Goal: Task Accomplishment & Management: Manage account settings

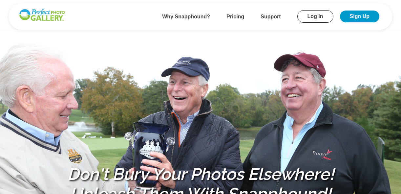
click at [357, 14] on link "Sign Up" at bounding box center [359, 17] width 39 height 12
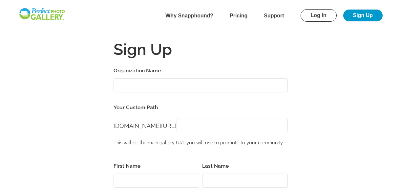
click at [133, 85] on input "Organization Name" at bounding box center [201, 85] width 174 height 14
type input "Brookfield Lions Club"
click at [134, 128] on span "[DOMAIN_NAME][URL]" at bounding box center [145, 125] width 63 height 7
click at [212, 129] on input "[DOMAIN_NAME][URL]" at bounding box center [232, 125] width 111 height 14
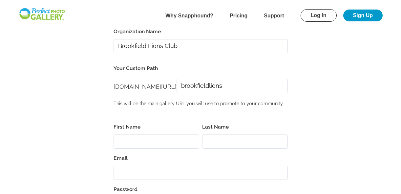
scroll to position [39, 0]
type input "brookfieldlions"
drag, startPoint x: 119, startPoint y: 136, endPoint x: 123, endPoint y: 133, distance: 4.9
click at [122, 133] on div "First Name" at bounding box center [157, 136] width 87 height 26
type input "D"
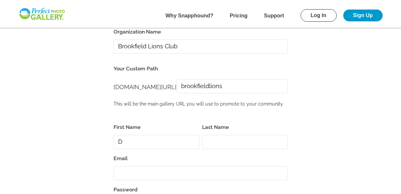
click at [243, 85] on input "brookfieldlions" at bounding box center [232, 86] width 111 height 14
click at [267, 87] on input "brookfieldlions2025om" at bounding box center [232, 86] width 111 height 14
type input "brookfieldlions2025"
drag, startPoint x: 132, startPoint y: 146, endPoint x: 135, endPoint y: 144, distance: 3.5
click at [132, 146] on input "D" at bounding box center [157, 142] width 86 height 14
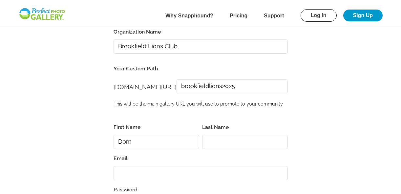
type input "Dom"
type input "Lombardo"
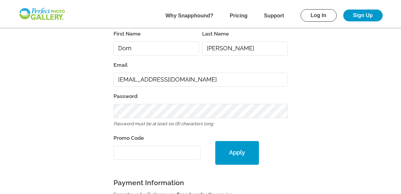
scroll to position [133, 0]
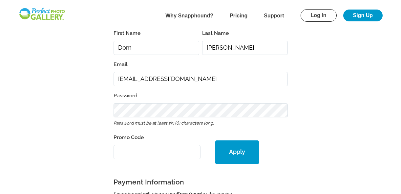
type input "[EMAIL_ADDRESS][DOMAIN_NAME]"
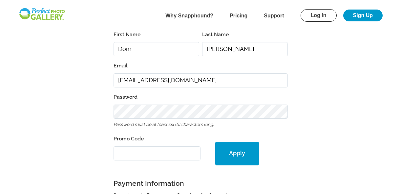
scroll to position [131, 0]
drag, startPoint x: 162, startPoint y: 134, endPoint x: 145, endPoint y: 142, distance: 18.8
click at [159, 133] on div "First Name Dom Last Name Lombardo Email dom1976lombar@gmail.com Password Passwo…" at bounding box center [201, 186] width 174 height 312
click at [126, 154] on input "Promo Code" at bounding box center [157, 153] width 87 height 14
click at [119, 152] on input "Promo Code" at bounding box center [157, 153] width 87 height 14
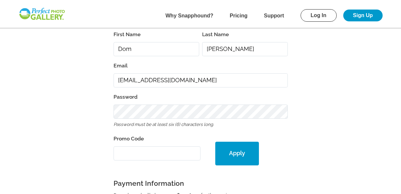
paste input "PGE30687"
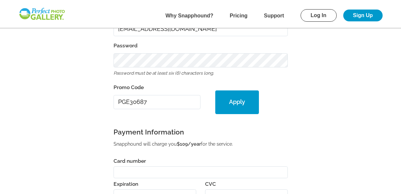
scroll to position [200, 0]
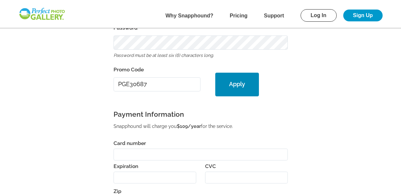
type input "PGE30687"
click at [235, 83] on button "Apply" at bounding box center [237, 85] width 44 height 24
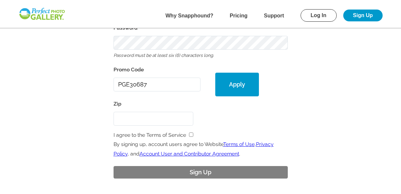
click at [134, 116] on input "Zip" at bounding box center [154, 119] width 80 height 14
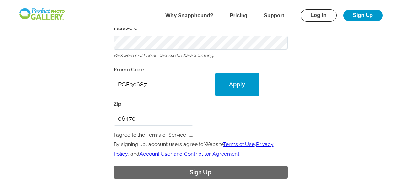
type input "06470"
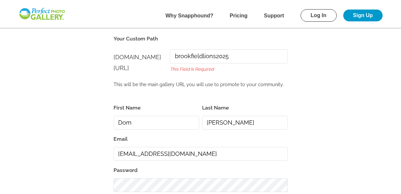
scroll to position [69, 0]
drag, startPoint x: 240, startPoint y: 57, endPoint x: 190, endPoint y: 57, distance: 49.9
click at [190, 57] on div "perfectgolf.snapphound.com/ perfectgolf.snapphound.com/ brookfieldlions2025 Thi…" at bounding box center [201, 62] width 174 height 33
click at [205, 57] on input "[DOMAIN_NAME][URL]" at bounding box center [229, 56] width 118 height 14
paste input "https://brookfield-lions-charity-golf-tournament.perfectgolfevent.com/photos"
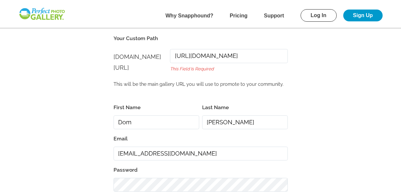
scroll to position [0, 131]
click at [355, 68] on form "Organization Name Brookfield Lions Club Your Custom Path perfectgolf.snapphound…" at bounding box center [200, 162] width 349 height 331
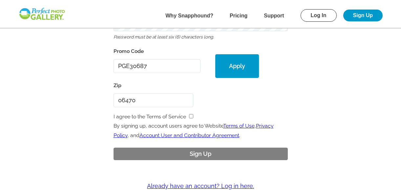
scroll to position [228, 0]
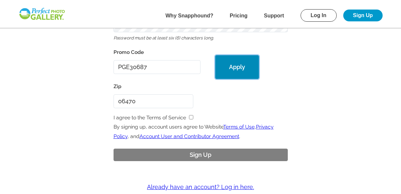
click at [238, 66] on button "Apply" at bounding box center [237, 67] width 44 height 24
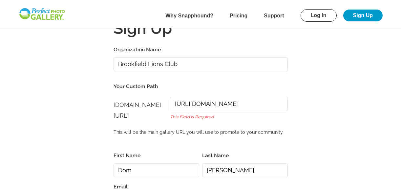
scroll to position [20, 0]
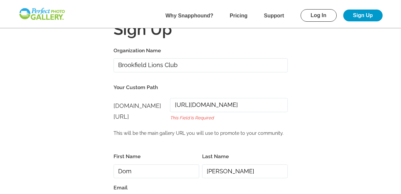
drag, startPoint x: 221, startPoint y: 105, endPoint x: 198, endPoint y: 105, distance: 22.3
click at [198, 105] on input "https://brookfield-lions-charity-golf-tournament.perfectgolfevent.com/photos" at bounding box center [229, 105] width 118 height 14
type input "brookfield-lions-charity-golf-tournament.perfectgolfevent.com/photos"
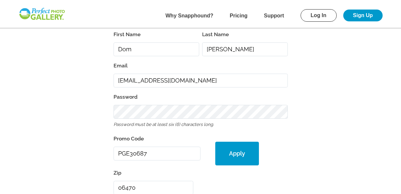
scroll to position [151, 0]
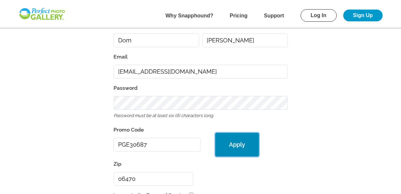
click at [237, 146] on button "Apply" at bounding box center [237, 145] width 44 height 24
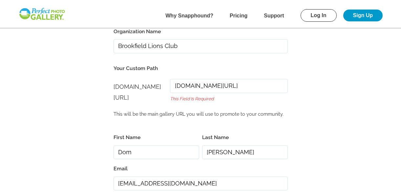
scroll to position [0, 0]
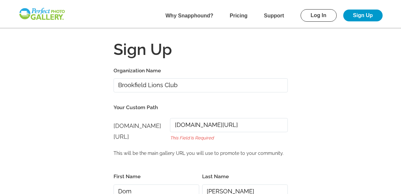
click at [191, 87] on input "Brookfield Lions Club" at bounding box center [201, 85] width 174 height 14
type input "Brookfield Lions Club 2025"
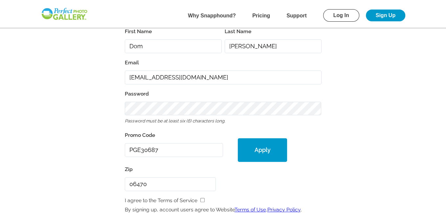
scroll to position [149, 0]
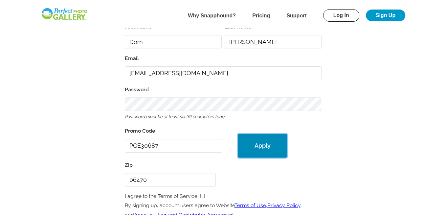
click at [261, 146] on button "Apply" at bounding box center [262, 146] width 49 height 24
click at [262, 144] on button "Apply" at bounding box center [262, 146] width 49 height 24
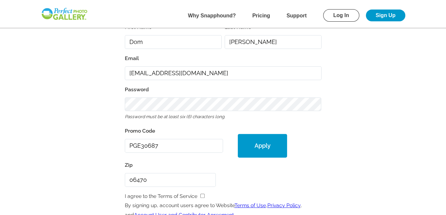
click at [202, 193] on input "checkbox" at bounding box center [202, 196] width 4 height 4
checkbox input "true"
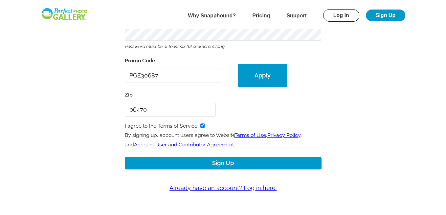
scroll to position [230, 0]
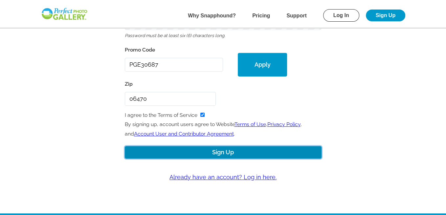
click at [221, 147] on button "Sign Up" at bounding box center [223, 152] width 197 height 13
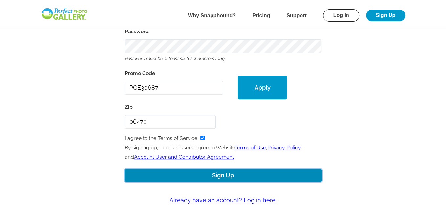
scroll to position [254, 0]
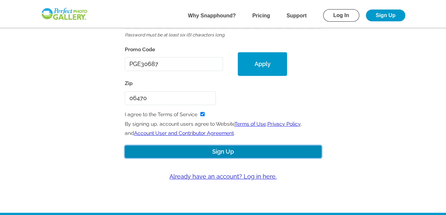
click at [224, 150] on button "Sign Up" at bounding box center [223, 151] width 197 height 13
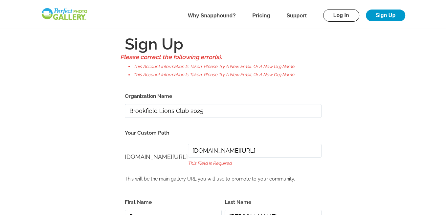
scroll to position [0, 0]
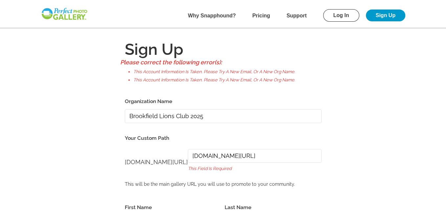
click at [343, 14] on link "Log In" at bounding box center [341, 15] width 36 height 12
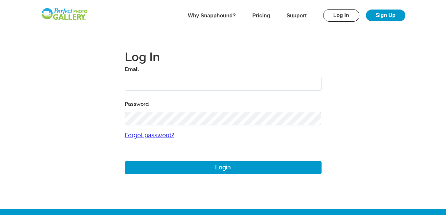
click at [145, 136] on link "Forgot password?" at bounding box center [223, 134] width 197 height 19
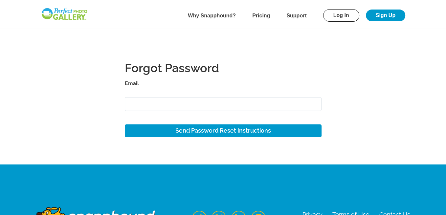
click at [160, 89] on div "Forgot Password Email" at bounding box center [223, 88] width 197 height 57
click at [158, 84] on label "Email" at bounding box center [223, 83] width 197 height 9
click at [158, 97] on input "Email" at bounding box center [223, 104] width 197 height 14
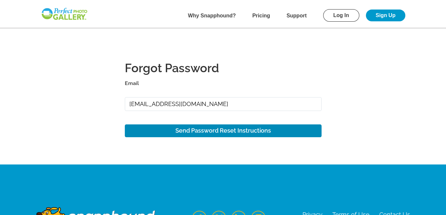
type input "dom1976lombar@gmail.com"
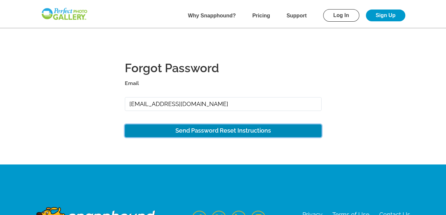
click at [219, 128] on button "Send Password Reset Instructions" at bounding box center [223, 130] width 197 height 13
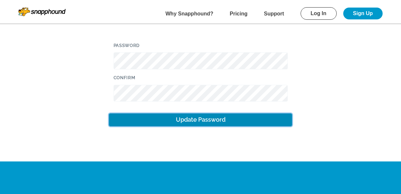
click at [204, 121] on button "Update Password" at bounding box center [200, 119] width 183 height 13
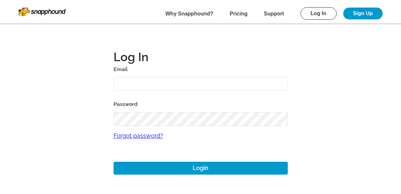
click at [136, 80] on input "text" at bounding box center [201, 84] width 174 height 14
type input "dom1976lombar@gmail.com"
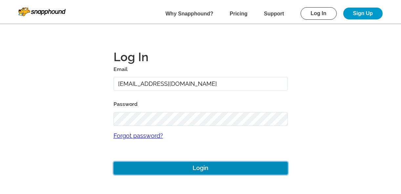
click at [205, 167] on button "Login" at bounding box center [201, 168] width 174 height 13
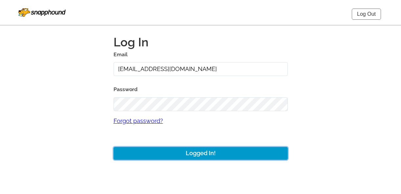
scroll to position [11, 0]
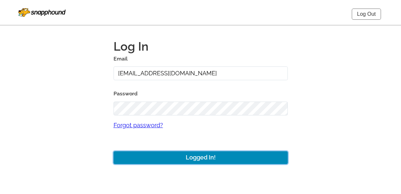
click at [202, 155] on button "Logged In!" at bounding box center [201, 157] width 174 height 13
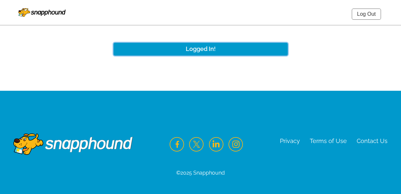
scroll to position [0, 0]
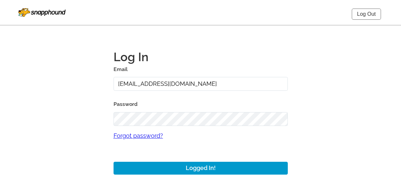
click at [40, 13] on img at bounding box center [41, 12] width 47 height 9
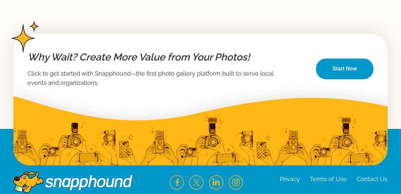
scroll to position [1116, 0]
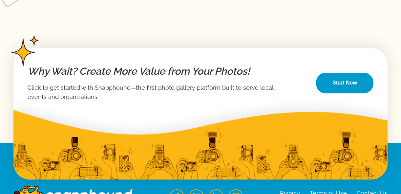
click at [345, 82] on link "Start Now" at bounding box center [344, 83] width 57 height 21
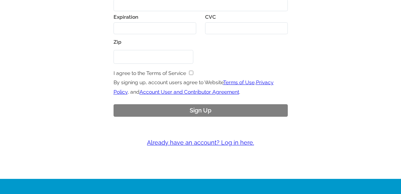
scroll to position [338, 0]
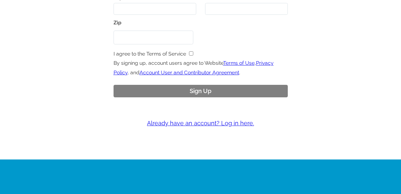
click at [217, 124] on link "Already have an account? Log in here." at bounding box center [200, 123] width 349 height 19
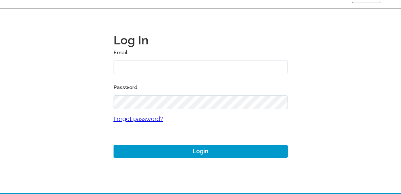
scroll to position [14, 0]
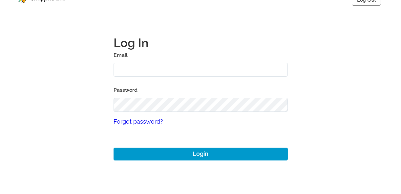
click at [141, 64] on input "text" at bounding box center [201, 70] width 174 height 14
type input "dom1976lombar@gmail.com"
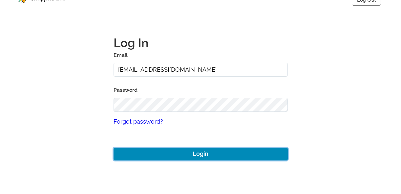
click at [202, 153] on button "Login" at bounding box center [201, 153] width 174 height 13
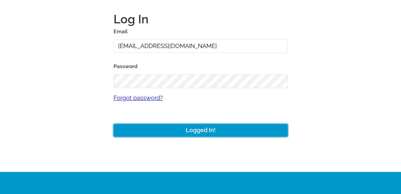
scroll to position [0, 0]
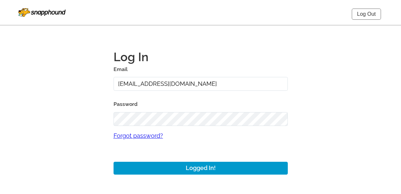
click at [367, 14] on link "Log Out" at bounding box center [366, 14] width 29 height 11
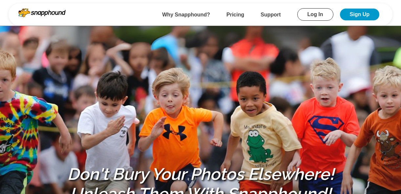
click at [361, 13] on link "Sign Up" at bounding box center [359, 15] width 39 height 12
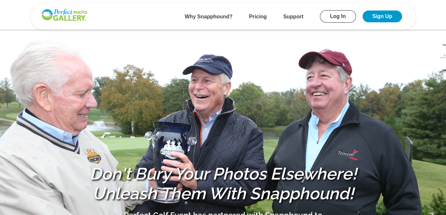
click at [388, 17] on link "Sign Up" at bounding box center [382, 17] width 39 height 12
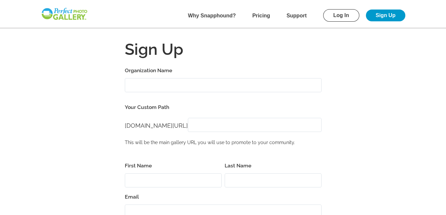
click at [158, 86] on input "Organization Name" at bounding box center [223, 85] width 197 height 14
type input "Brookfield Lions 2025"
click at [147, 126] on span "[DOMAIN_NAME][URL]" at bounding box center [156, 125] width 63 height 7
click at [211, 126] on input "[DOMAIN_NAME][URL]" at bounding box center [255, 125] width 134 height 14
type input "brookfieldlions2025"
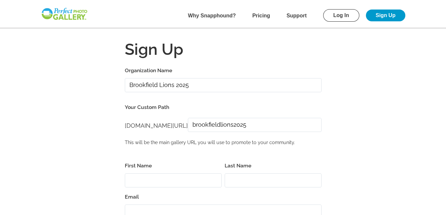
click at [154, 178] on input "First Name" at bounding box center [173, 180] width 97 height 14
click at [147, 179] on input "Dom" at bounding box center [173, 180] width 97 height 14
type input "Dominick"
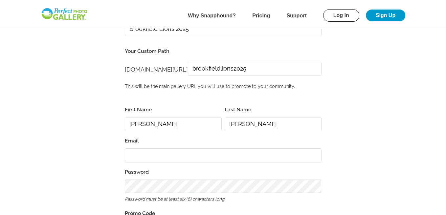
scroll to position [74, 0]
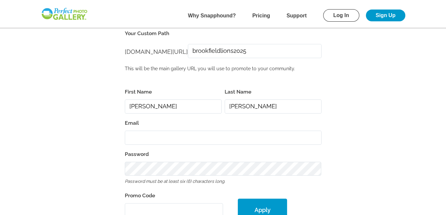
type input "Lombardo"
click at [142, 133] on input "Email" at bounding box center [223, 138] width 197 height 14
type input "domlombar@gmail.com"
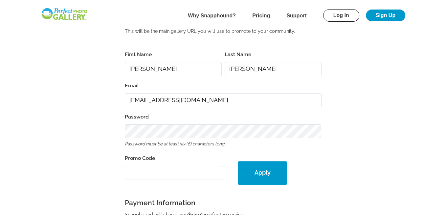
scroll to position [159, 0]
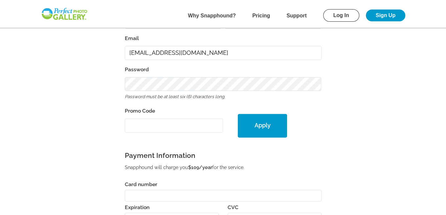
click at [148, 123] on input "Promo Code" at bounding box center [174, 126] width 99 height 14
click at [131, 121] on input "Promo Code" at bounding box center [174, 126] width 99 height 14
paste input "PGE30687"
type input "PGE30687"
click at [374, 120] on form "Organization Name Brookfield Lions 2025 Your Custom Path perfectgolf.snapphound…" at bounding box center [222, 110] width 393 height 407
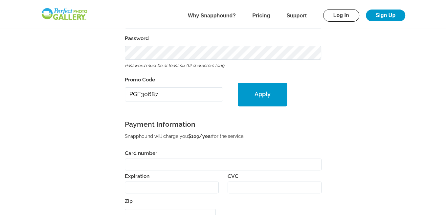
scroll to position [208, 0]
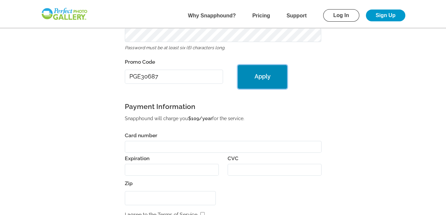
click at [261, 72] on button "Apply" at bounding box center [262, 77] width 49 height 24
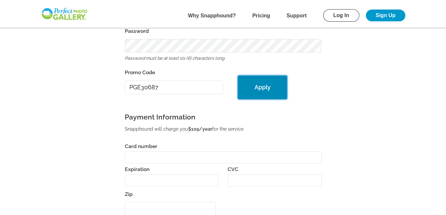
scroll to position [218, 0]
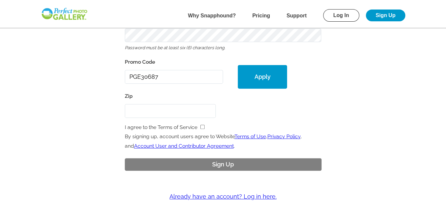
click at [139, 102] on div "Zip" at bounding box center [174, 103] width 99 height 29
type input "06470"
click at [201, 125] on input "checkbox" at bounding box center [202, 127] width 4 height 4
checkbox input "true"
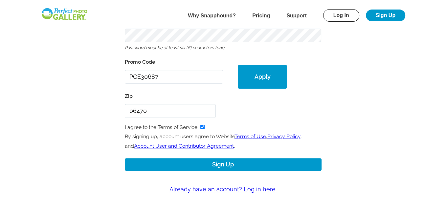
scroll to position [225, 0]
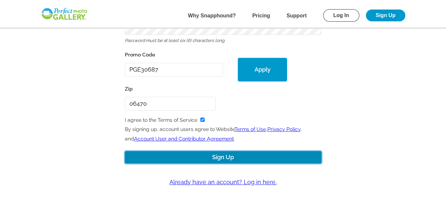
click at [234, 154] on button "Sign Up" at bounding box center [223, 157] width 197 height 13
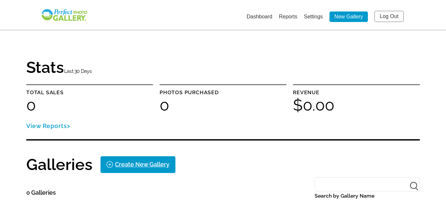
click at [249, 16] on link "Dashboard" at bounding box center [260, 17] width 26 height 6
click at [283, 16] on link "Reports" at bounding box center [288, 17] width 18 height 6
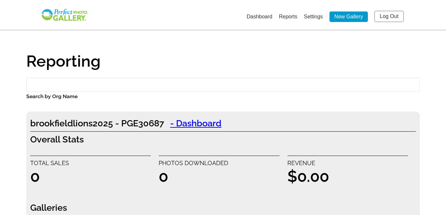
click at [308, 16] on link "Settings" at bounding box center [313, 17] width 19 height 6
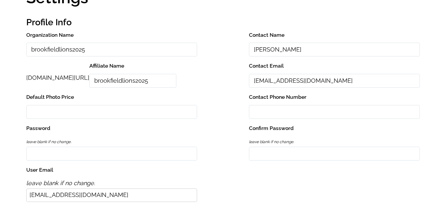
scroll to position [68, 0]
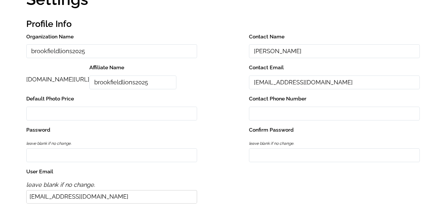
click at [272, 107] on input "Contact Phone Number" at bounding box center [334, 114] width 171 height 14
type input "2039944434"
click at [45, 111] on input "text" at bounding box center [111, 114] width 171 height 14
type input "0"
click at [141, 153] on input "Password" at bounding box center [111, 155] width 171 height 14
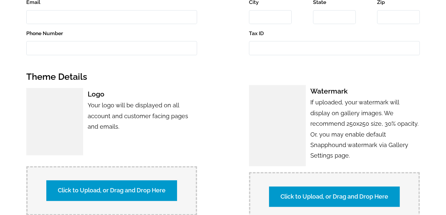
scroll to position [336, 0]
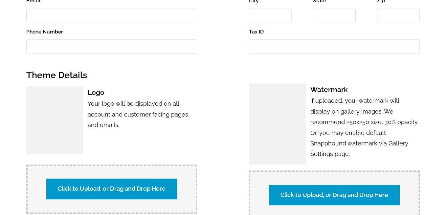
click at [100, 183] on label "Click to Upload, or Drag and Drop Here" at bounding box center [111, 189] width 131 height 20
click at [166, 184] on input "Click to Upload, or Drag and Drop Here" at bounding box center [227, 188] width 123 height 9
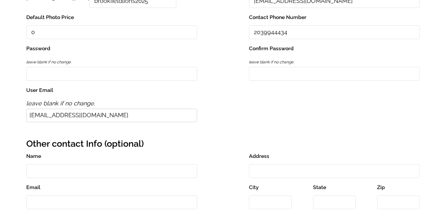
scroll to position [75, 0]
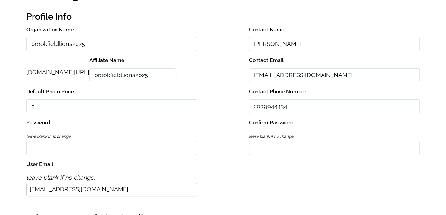
click at [339, 77] on input "[EMAIL_ADDRESS][DOMAIN_NAME]" at bounding box center [334, 75] width 171 height 14
click at [386, 114] on div "Organization Name brookfieldlions2025 Contact Name [PERSON_NAME] [DOMAIN_NAME][…" at bounding box center [222, 113] width 393 height 176
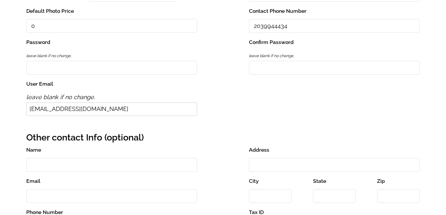
scroll to position [0, 0]
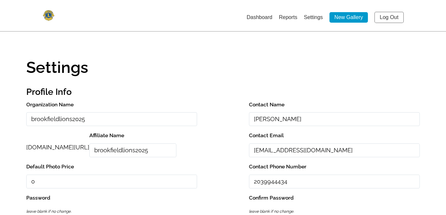
click at [340, 15] on link "New Gallery" at bounding box center [348, 17] width 38 height 11
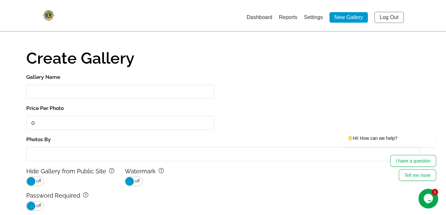
click at [53, 93] on input "Gallery Name" at bounding box center [120, 92] width 188 height 14
type input "Brookfield Lions Club 42nd Annual Charity Golf Event [DATE]"
click at [65, 152] on input "Photos By" at bounding box center [222, 154] width 393 height 14
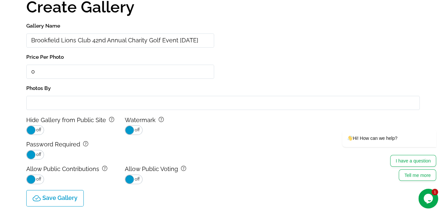
scroll to position [58, 0]
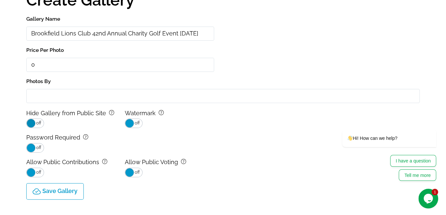
click at [33, 122] on span at bounding box center [31, 123] width 9 height 9
click at [38, 119] on span at bounding box center [39, 123] width 9 height 9
click at [45, 97] on input "Photos By" at bounding box center [222, 96] width 393 height 14
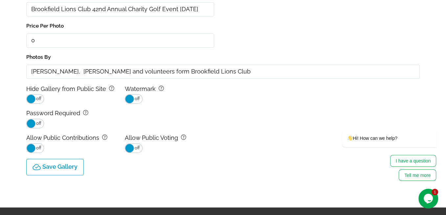
scroll to position [109, 0]
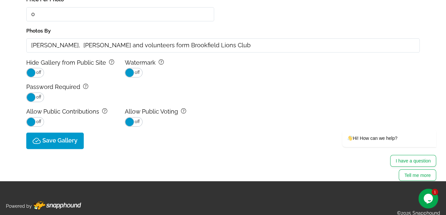
type input "[PERSON_NAME], [PERSON_NAME] and volunteers form Brookfield Lions Club"
click at [44, 138] on p "Save Gallery" at bounding box center [59, 140] width 35 height 7
type input "0.0"
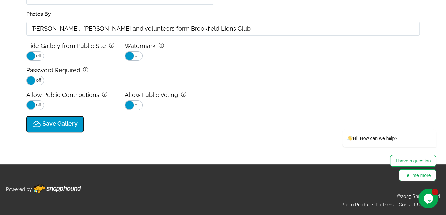
select select "onlyShowInGallery"
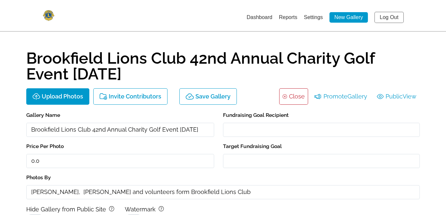
scroll to position [14, 0]
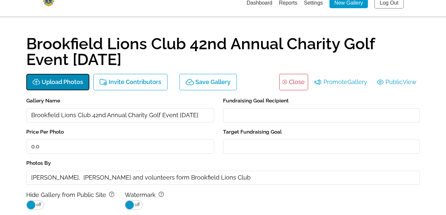
click at [53, 78] on button "Upload Photos" at bounding box center [57, 82] width 63 height 16
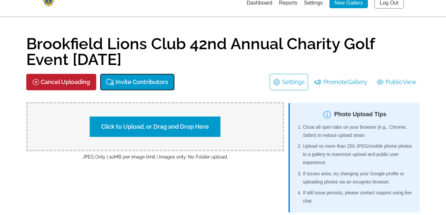
click at [141, 81] on p "Invite Contributors" at bounding box center [142, 82] width 53 height 7
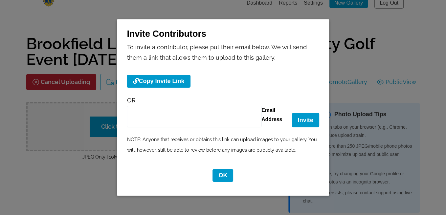
click at [143, 114] on input "Email Address" at bounding box center [194, 117] width 135 height 22
click at [140, 120] on input "Email Address" at bounding box center [194, 117] width 135 height 22
paste input "[PERSON_NAME] <[EMAIL_ADDRESS][DOMAIN_NAME]>, [PERSON_NAME] <[EMAIL_ADDRESS][DO…"
drag, startPoint x: 131, startPoint y: 118, endPoint x: 260, endPoint y: 122, distance: 129.5
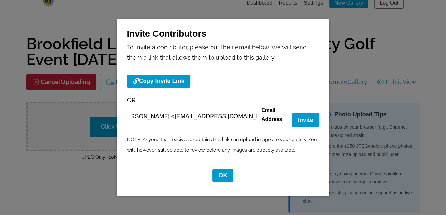
click at [260, 122] on input "[PERSON_NAME] <[EMAIL_ADDRESS][DOMAIN_NAME]>, [PERSON_NAME] <[EMAIL_ADDRESS][DO…" at bounding box center [194, 117] width 135 height 22
drag, startPoint x: 131, startPoint y: 117, endPoint x: 263, endPoint y: 116, distance: 132.4
click at [261, 117] on input "[PERSON_NAME] <[EMAIL_ADDRESS][DOMAIN_NAME]>, [PERSON_NAME] <[EMAIL_ADDRESS][DO…" at bounding box center [194, 117] width 135 height 22
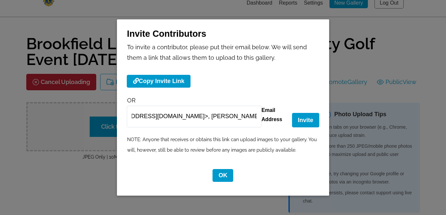
drag, startPoint x: 131, startPoint y: 117, endPoint x: 268, endPoint y: 112, distance: 136.4
click at [262, 115] on div "[PERSON_NAME] <[EMAIL_ADDRESS][DOMAIN_NAME]>, [PERSON_NAME] <[EMAIL_ADDRESS][DO…" at bounding box center [223, 117] width 192 height 22
drag, startPoint x: 129, startPoint y: 117, endPoint x: 257, endPoint y: 117, distance: 127.1
click at [257, 117] on input "[PERSON_NAME] <[EMAIL_ADDRESS][DOMAIN_NAME]>, [PERSON_NAME] <[EMAIL_ADDRESS][DO…" at bounding box center [194, 117] width 135 height 22
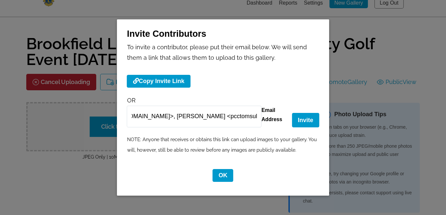
scroll to position [0, 148]
drag, startPoint x: 131, startPoint y: 118, endPoint x: 263, endPoint y: 113, distance: 132.1
click at [259, 114] on input "[PERSON_NAME] <[EMAIL_ADDRESS][DOMAIN_NAME]>, [PERSON_NAME] <[EMAIL_ADDRESS][DO…" at bounding box center [194, 117] width 135 height 22
drag, startPoint x: 131, startPoint y: 118, endPoint x: 258, endPoint y: 120, distance: 127.5
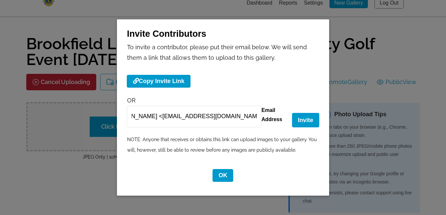
click at [258, 120] on input "[PERSON_NAME] <[EMAIL_ADDRESS][DOMAIN_NAME]>, [PERSON_NAME] <kiszk" at bounding box center [194, 117] width 135 height 22
type input "[PERSON_NAME]"
drag, startPoint x: 129, startPoint y: 117, endPoint x: 182, endPoint y: 116, distance: 52.9
click at [180, 117] on input "[PERSON_NAME]" at bounding box center [194, 117] width 135 height 22
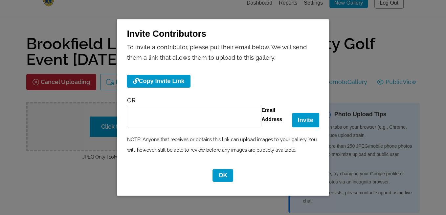
drag, startPoint x: 133, startPoint y: 111, endPoint x: 140, endPoint y: 122, distance: 12.8
click at [138, 120] on input "Email Address" at bounding box center [194, 117] width 135 height 22
type input "[EMAIL_ADDRESS][DOMAIN_NAME]"
click at [225, 173] on button "OK" at bounding box center [222, 175] width 21 height 13
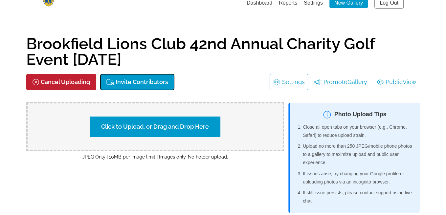
click at [141, 81] on p "Invite Contributors" at bounding box center [142, 82] width 53 height 7
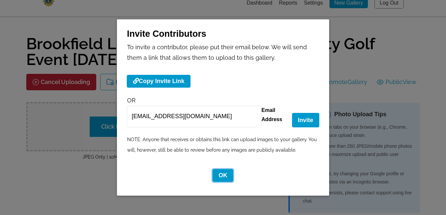
click at [223, 172] on button "OK" at bounding box center [222, 175] width 21 height 13
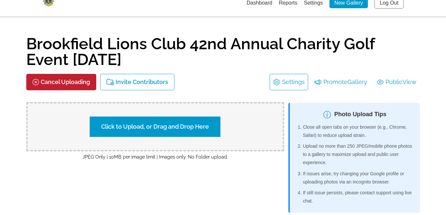
click at [231, 84] on div "background Layer 1 Cancel Uploading Invite Contributors Settings Promote Galler…" at bounding box center [222, 82] width 393 height 16
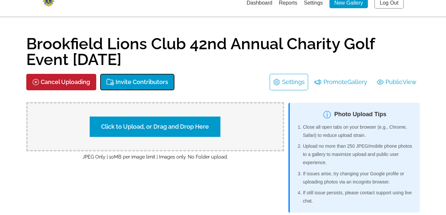
click at [139, 81] on p "Invite Contributors" at bounding box center [142, 82] width 53 height 7
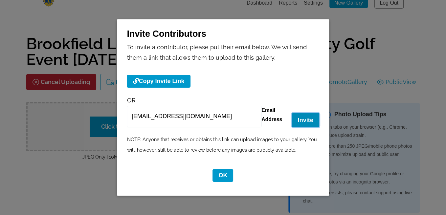
click at [308, 118] on button "Invite" at bounding box center [305, 120] width 27 height 14
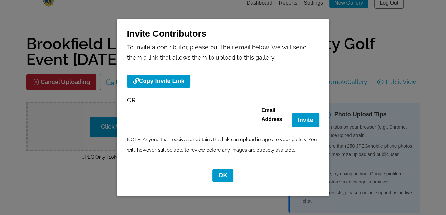
click at [155, 114] on input "Email Address" at bounding box center [194, 117] width 135 height 22
type input "j"
type input "[EMAIL_ADDRESS][DOMAIN_NAME]"
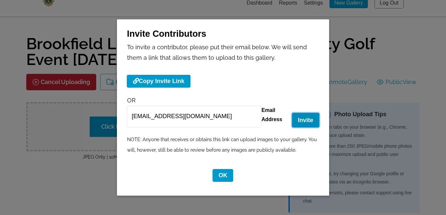
click at [301, 118] on button "Invite" at bounding box center [305, 120] width 27 height 14
click at [302, 121] on button "Invite" at bounding box center [305, 120] width 27 height 14
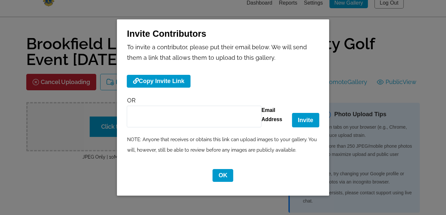
click at [165, 122] on input "Email Address" at bounding box center [194, 117] width 135 height 22
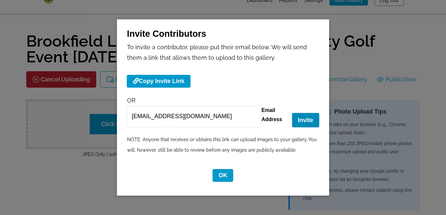
type input "[EMAIL_ADDRESS][DOMAIN_NAME]"
click at [304, 118] on button "Invite" at bounding box center [305, 120] width 27 height 14
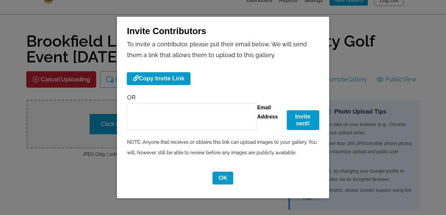
click at [163, 123] on input "Email Address" at bounding box center [192, 116] width 130 height 27
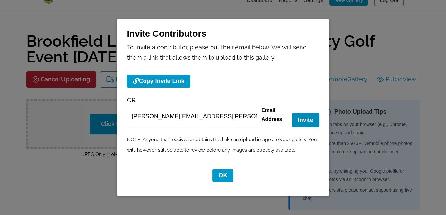
type input "[PERSON_NAME][EMAIL_ADDRESS][PERSON_NAME][DOMAIN_NAME]"
click at [304, 116] on button "Invite" at bounding box center [305, 120] width 27 height 14
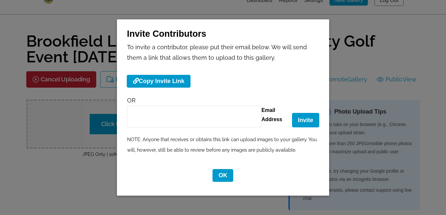
click at [142, 115] on input "Email Address" at bounding box center [194, 117] width 135 height 22
type input "A"
type input "[EMAIL_ADDRESS][DOMAIN_NAME]"
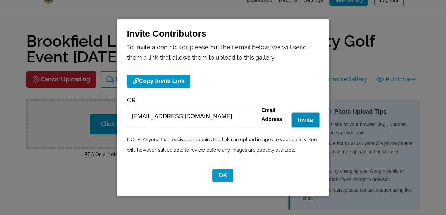
click at [304, 117] on button "Invite" at bounding box center [305, 120] width 27 height 14
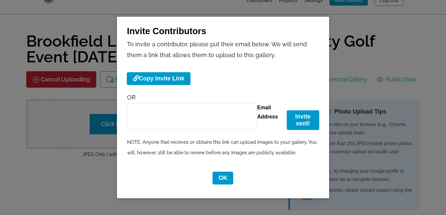
drag, startPoint x: 142, startPoint y: 118, endPoint x: 146, endPoint y: 108, distance: 10.9
click at [141, 118] on input "Email Address" at bounding box center [192, 116] width 130 height 27
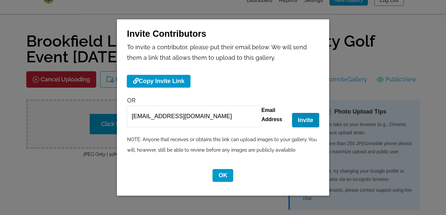
type input "[EMAIL_ADDRESS][DOMAIN_NAME]"
click at [303, 117] on button "Invite" at bounding box center [305, 120] width 27 height 14
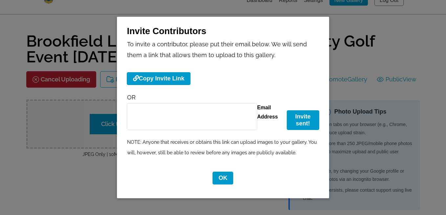
click at [147, 121] on input "Email Address" at bounding box center [192, 116] width 130 height 27
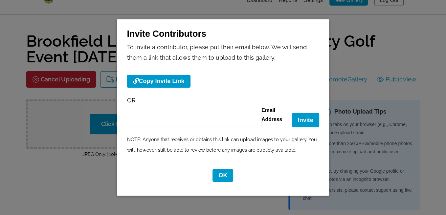
click at [142, 111] on input "Email Address" at bounding box center [194, 117] width 135 height 22
type input "[EMAIL_ADDRESS][DOMAIN_NAME]"
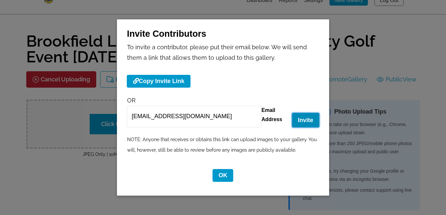
click at [301, 119] on button "Invite" at bounding box center [305, 120] width 27 height 14
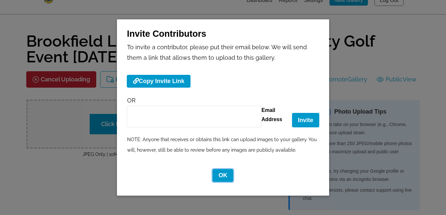
click at [221, 176] on button "OK" at bounding box center [222, 175] width 21 height 13
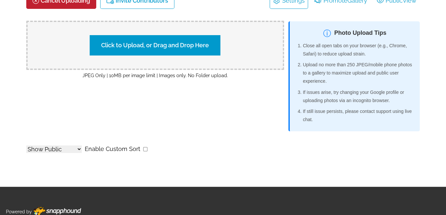
scroll to position [0, 0]
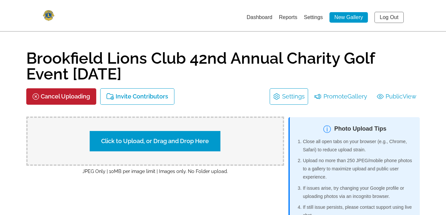
click at [384, 16] on link "Log Out" at bounding box center [388, 17] width 29 height 11
